Goal: Register for event/course

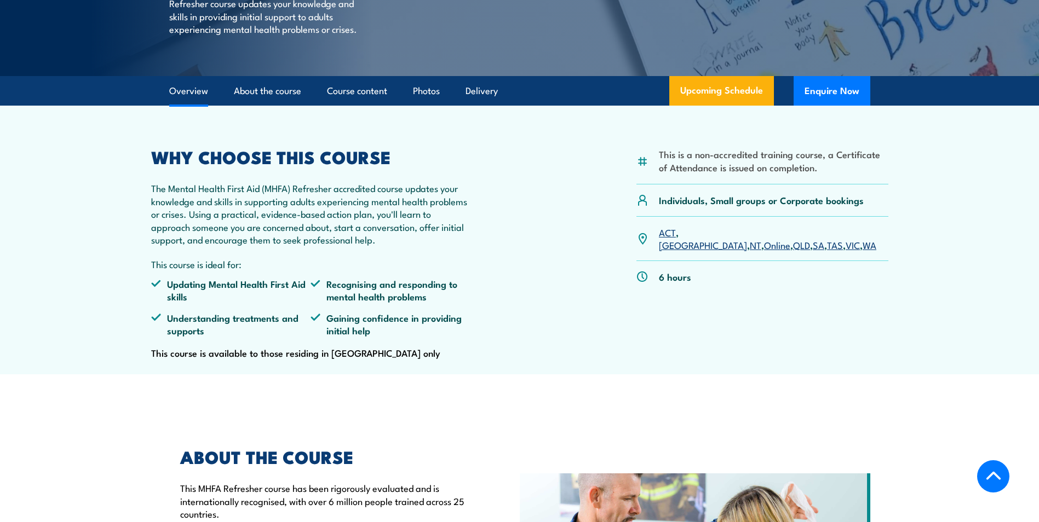
scroll to position [274, 0]
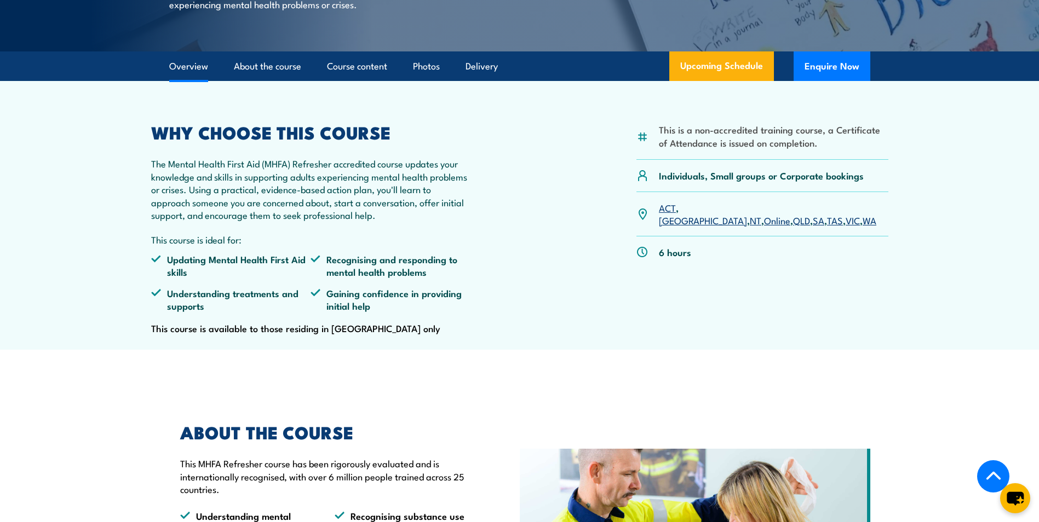
click at [693, 227] on link "[GEOGRAPHIC_DATA]" at bounding box center [703, 220] width 88 height 13
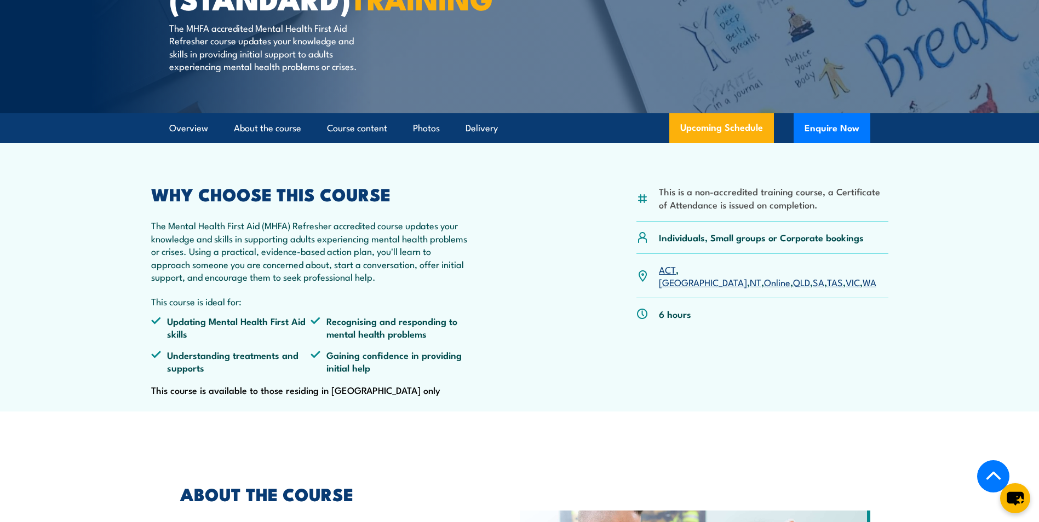
scroll to position [219, 0]
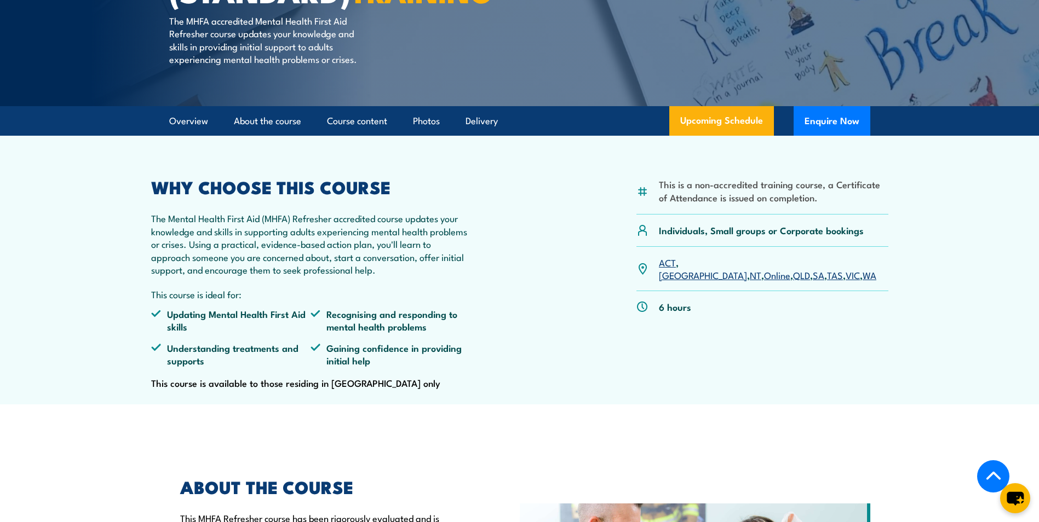
click at [691, 281] on link "[GEOGRAPHIC_DATA]" at bounding box center [703, 274] width 88 height 13
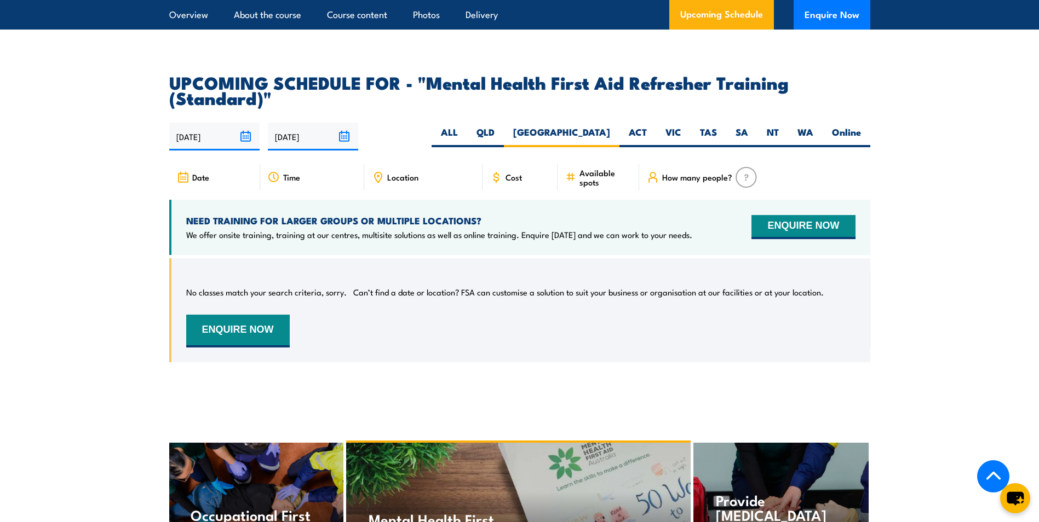
scroll to position [1991, 0]
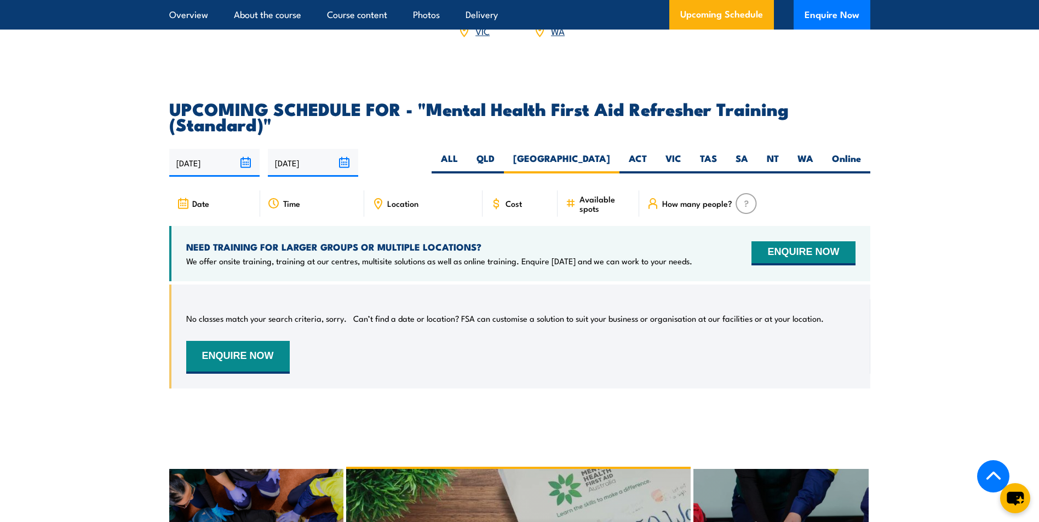
click at [249, 171] on input "[DATE]" at bounding box center [214, 163] width 90 height 28
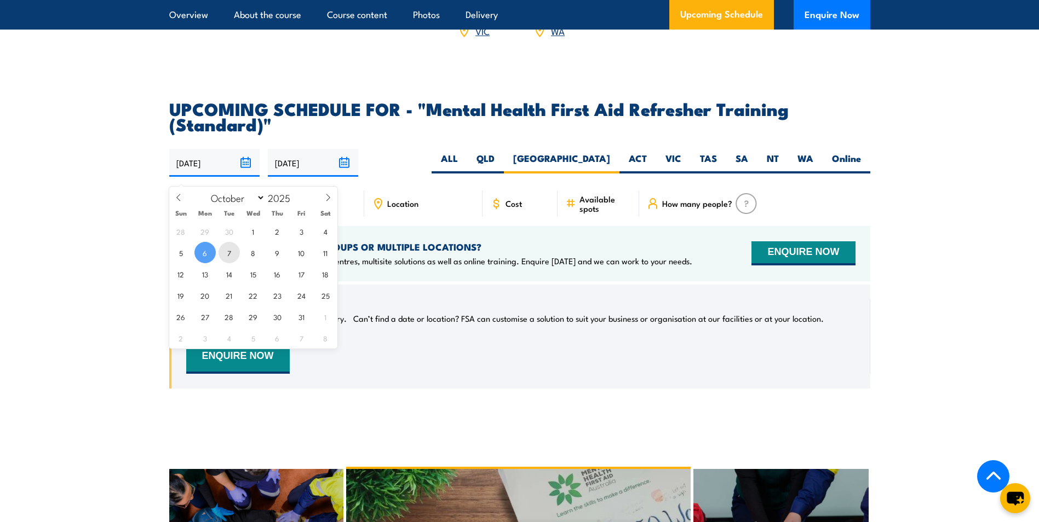
click at [228, 255] on span "7" at bounding box center [228, 252] width 21 height 21
type input "[DATE]"
